Goal: Navigation & Orientation: Find specific page/section

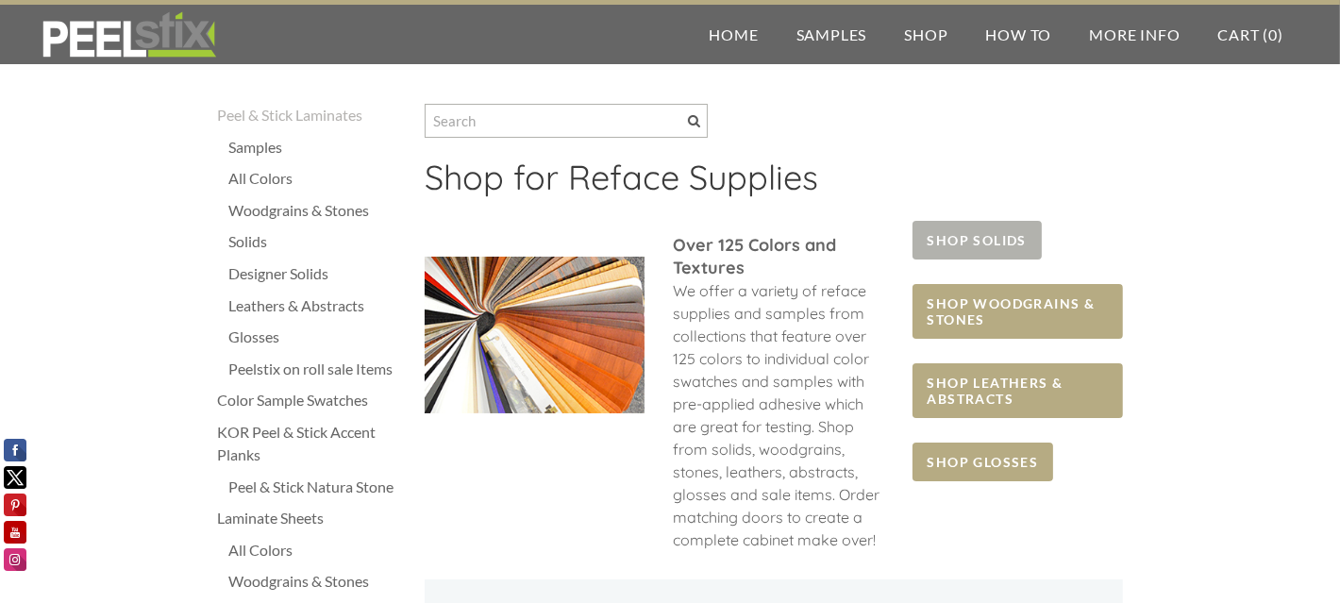
click at [941, 240] on span "SHOP SOLIDS" at bounding box center [976, 240] width 129 height 39
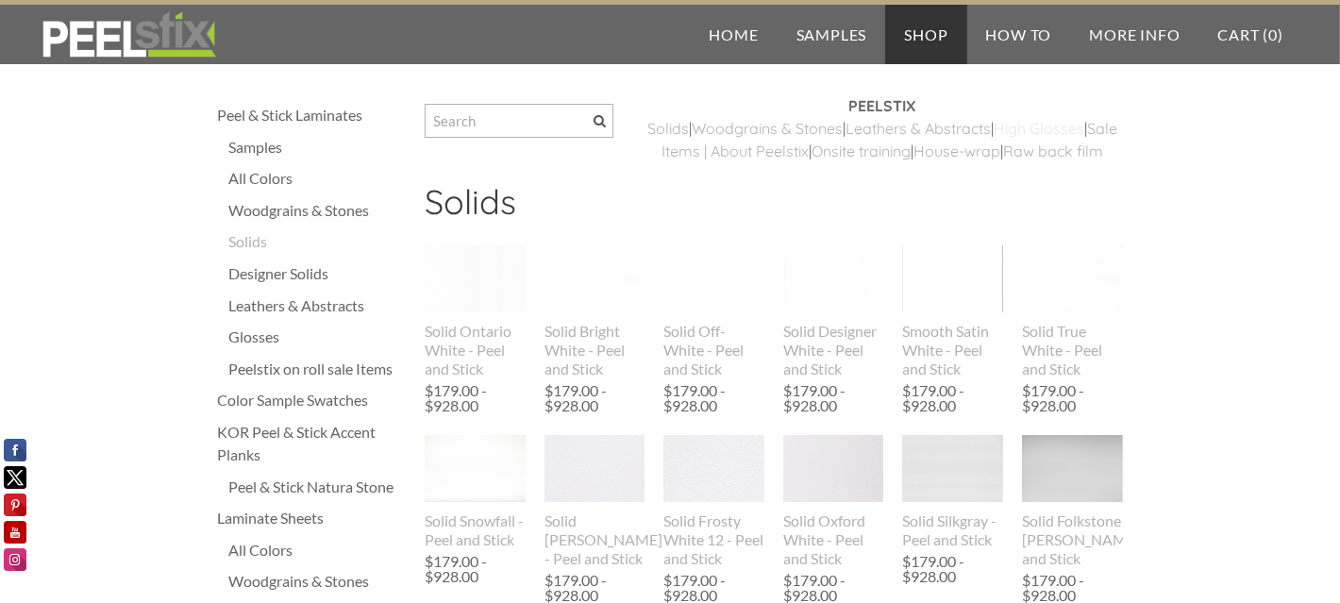
click at [994, 138] on link "High Glosses" at bounding box center [1039, 128] width 91 height 19
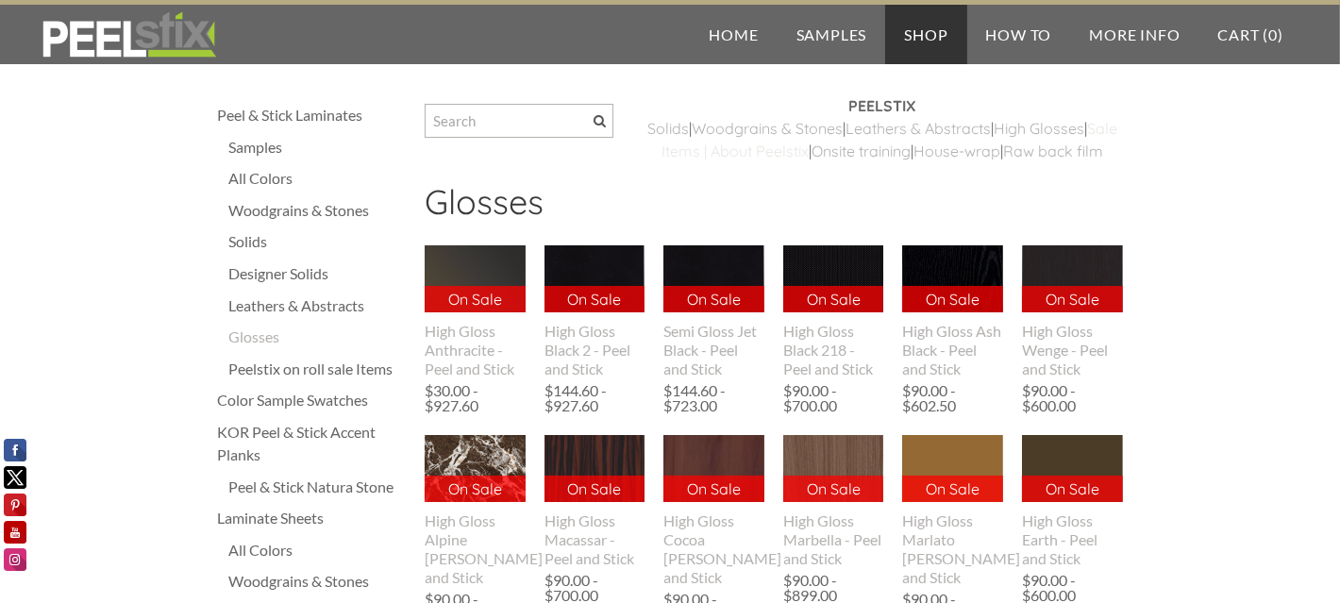
click at [806, 153] on link "Sale Items | About Peelstix" at bounding box center [889, 140] width 456 height 42
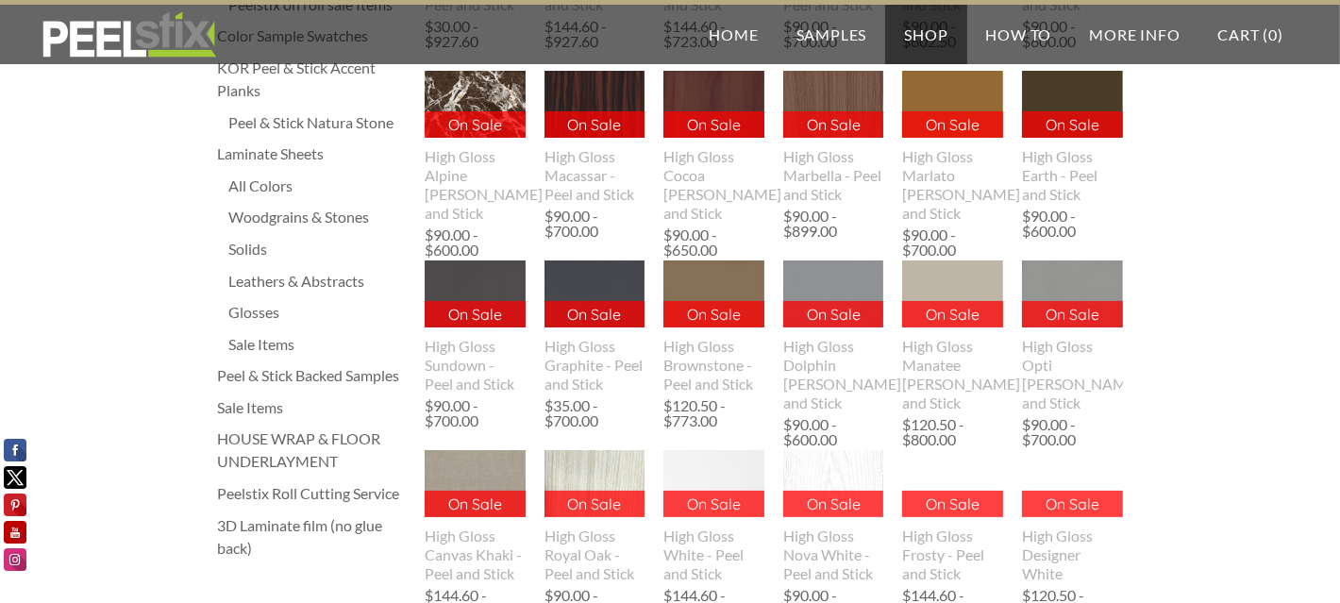
scroll to position [472, 0]
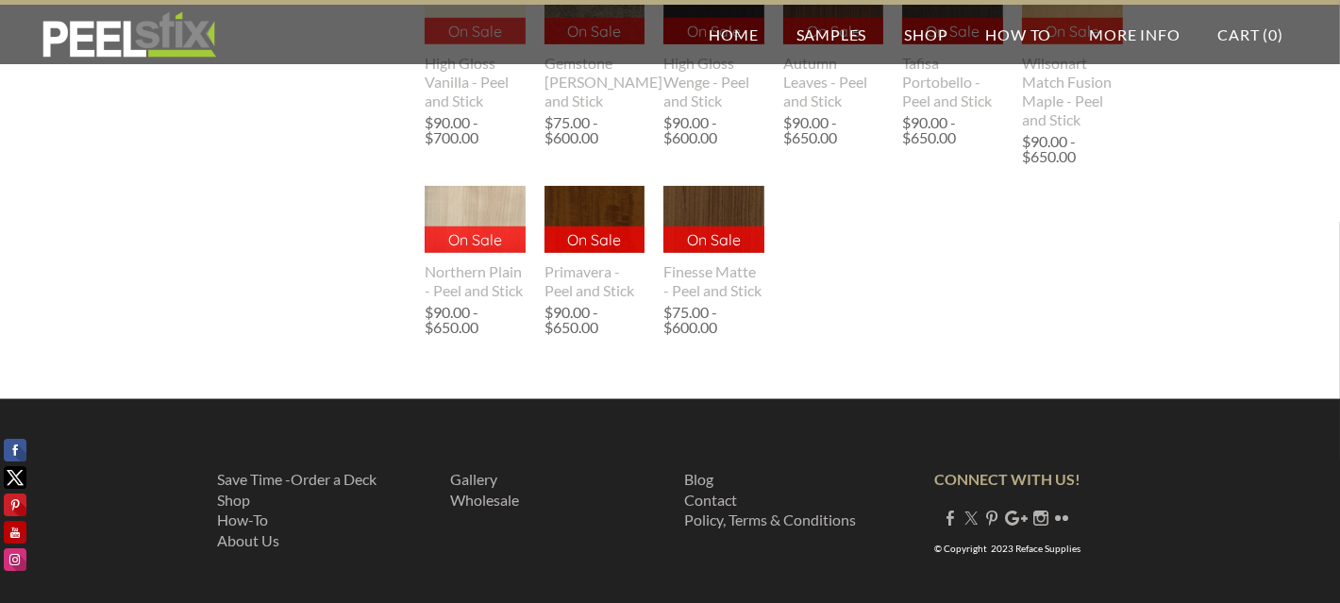
scroll to position [1698, 0]
